Goal: Check status: Check status

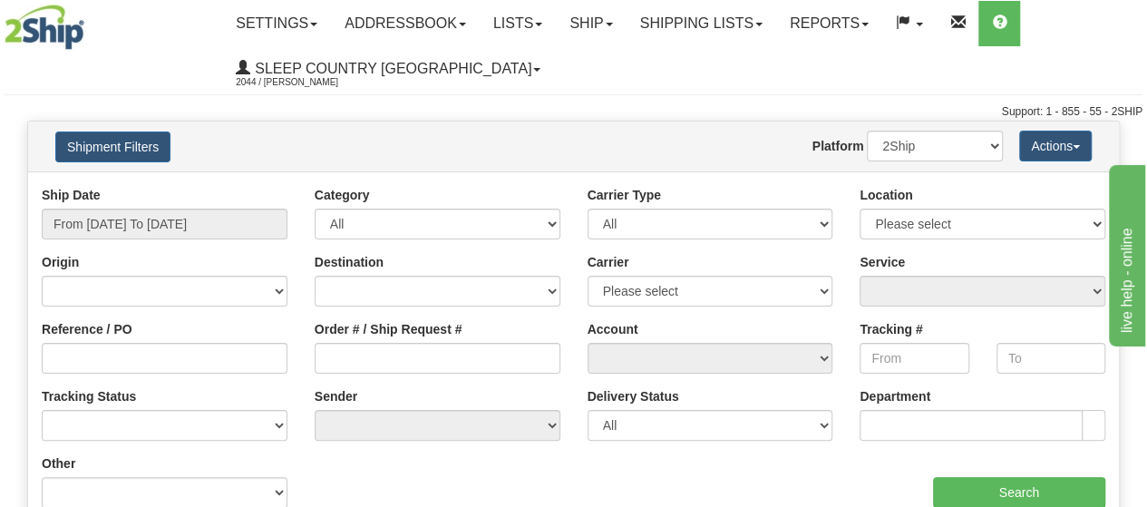
click at [116, 211] on div "Ship Date From [DATE] To [DATE]" at bounding box center [165, 213] width 246 height 54
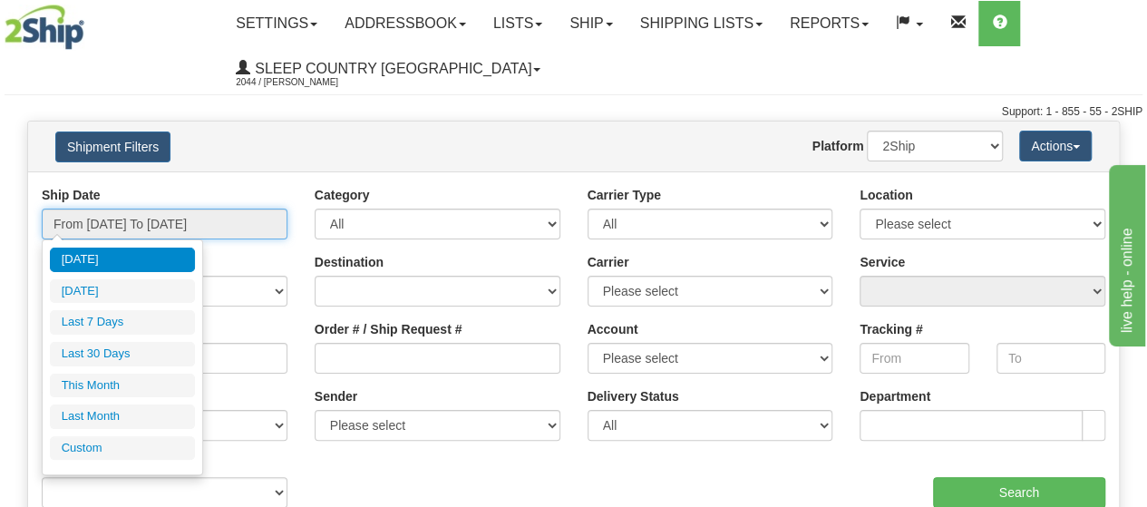
click at [116, 227] on input "From [DATE] To [DATE]" at bounding box center [165, 224] width 246 height 31
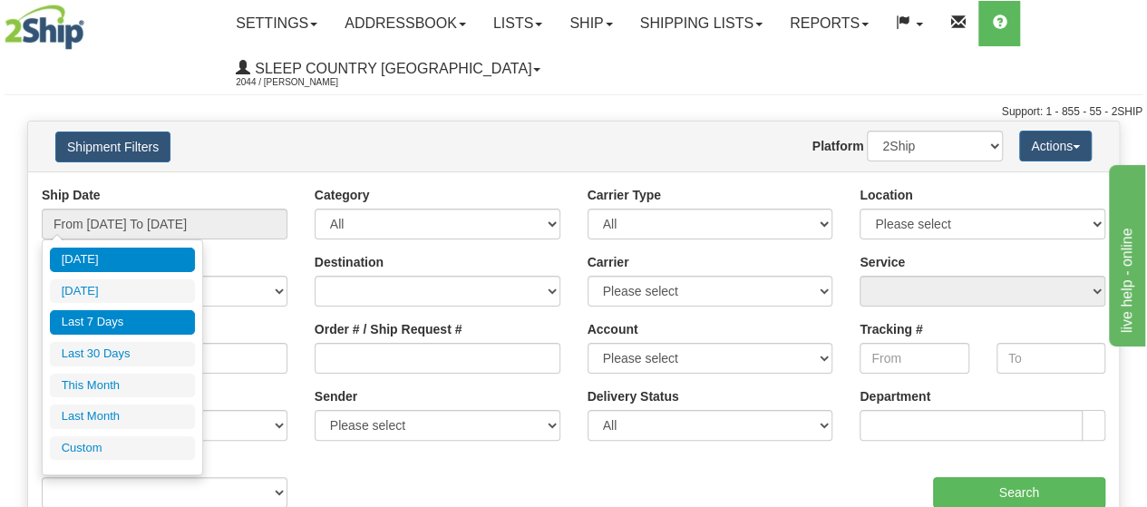
click at [100, 332] on li "Last 7 Days" at bounding box center [122, 322] width 145 height 24
type input "From [DATE] To [DATE]"
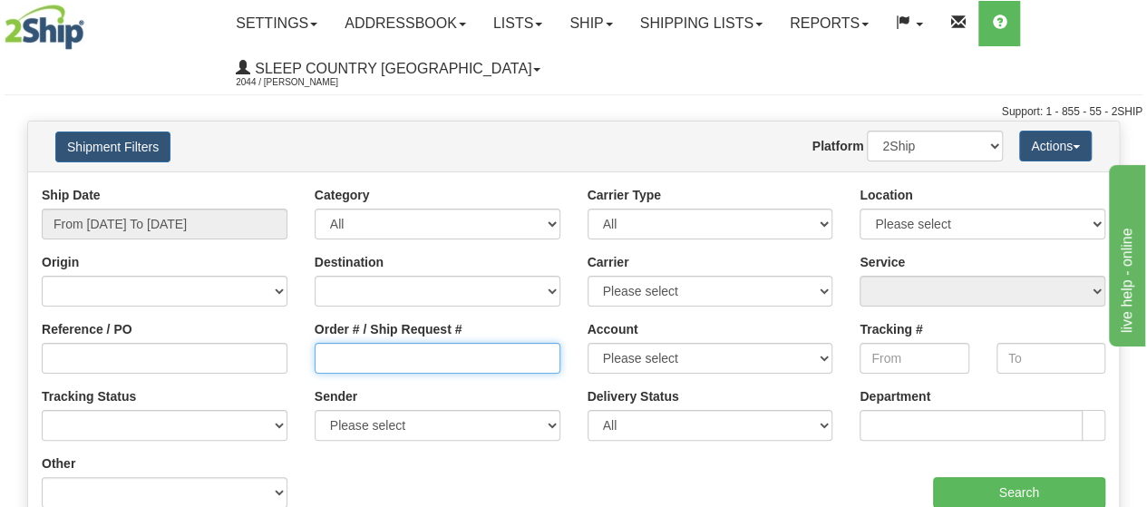
click at [326, 353] on input "Order # / Ship Request #" at bounding box center [438, 358] width 246 height 31
paste input ""Order Number","Order Type","Order Date","Product","Description","Quantity","Pr…"
type input """
click at [325, 353] on input "Order # / Ship Request #" at bounding box center [438, 358] width 246 height 31
drag, startPoint x: 328, startPoint y: 357, endPoint x: 330, endPoint y: 366, distance: 9.2
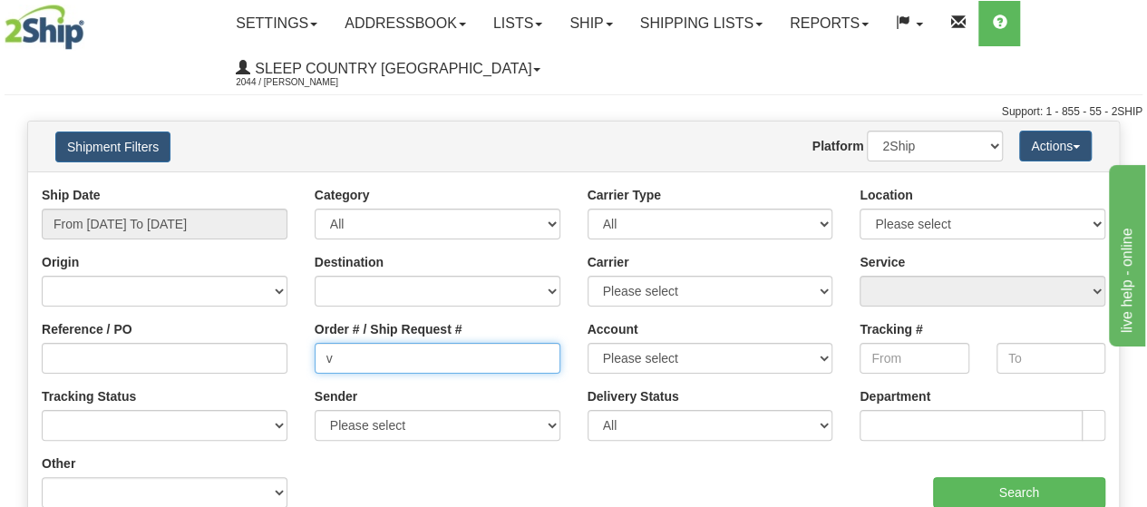
click at [330, 366] on input "v" at bounding box center [438, 358] width 246 height 31
paste input "9000I032048"
type input "9000I032048"
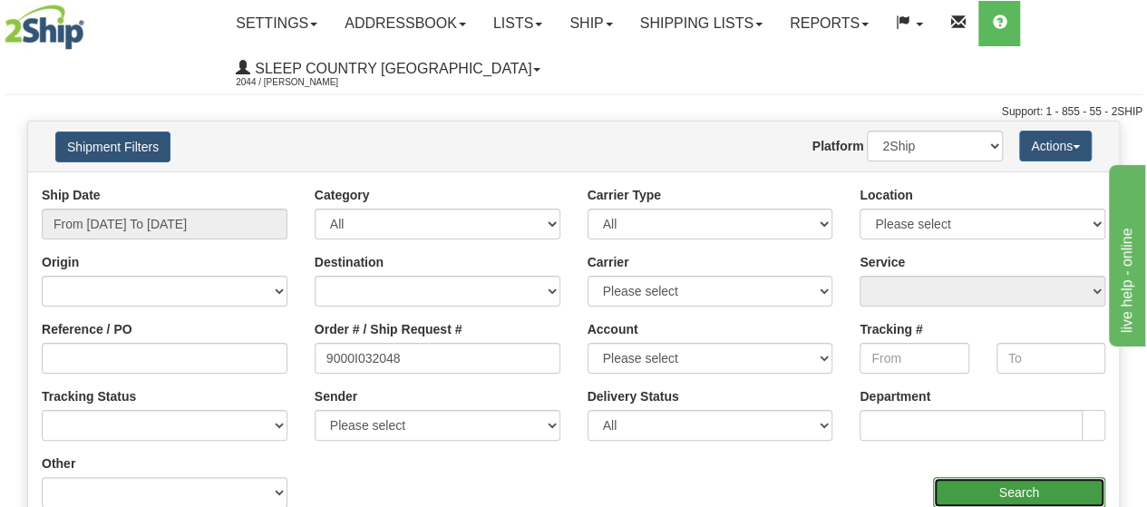
click at [981, 491] on input "Search" at bounding box center [1019, 492] width 173 height 31
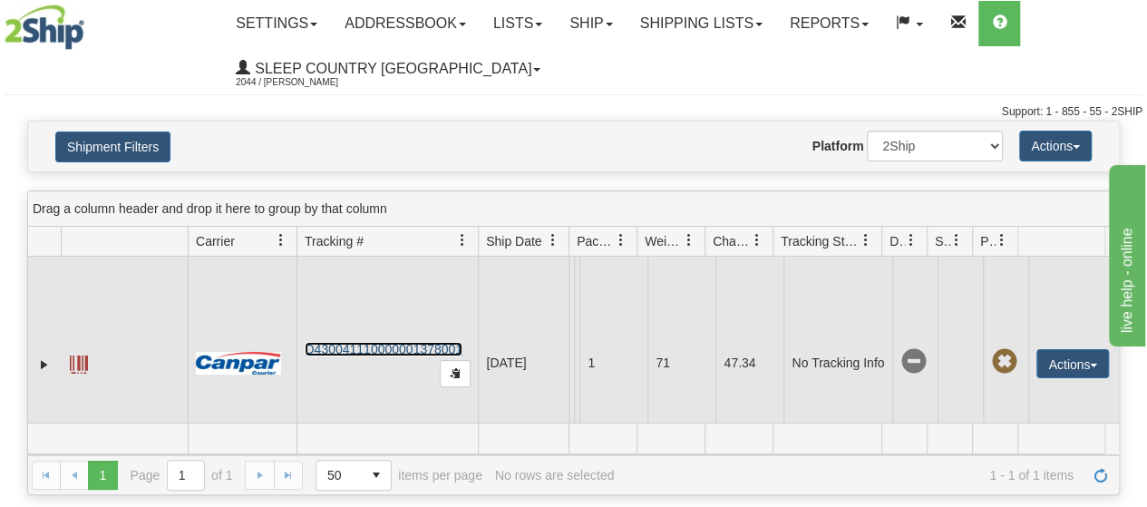
click at [372, 342] on link "D430041110000001378001" at bounding box center [384, 349] width 158 height 15
